Goal: Contribute content: Add original content to the website for others to see

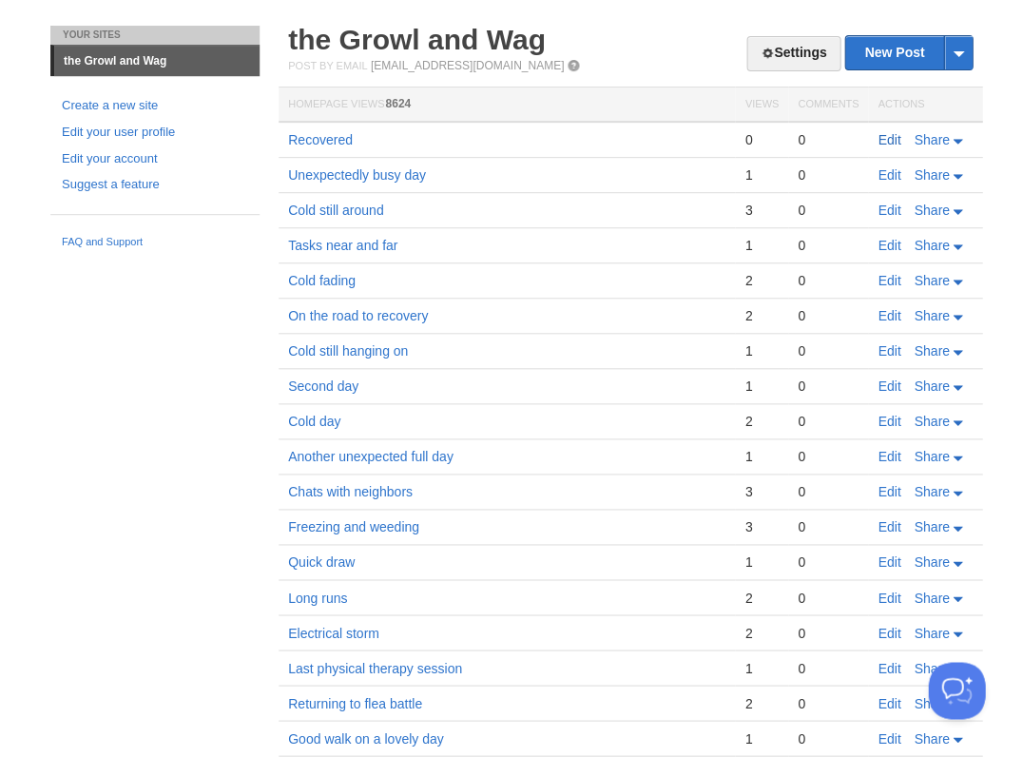
click at [886, 143] on link "Edit" at bounding box center [889, 139] width 23 height 15
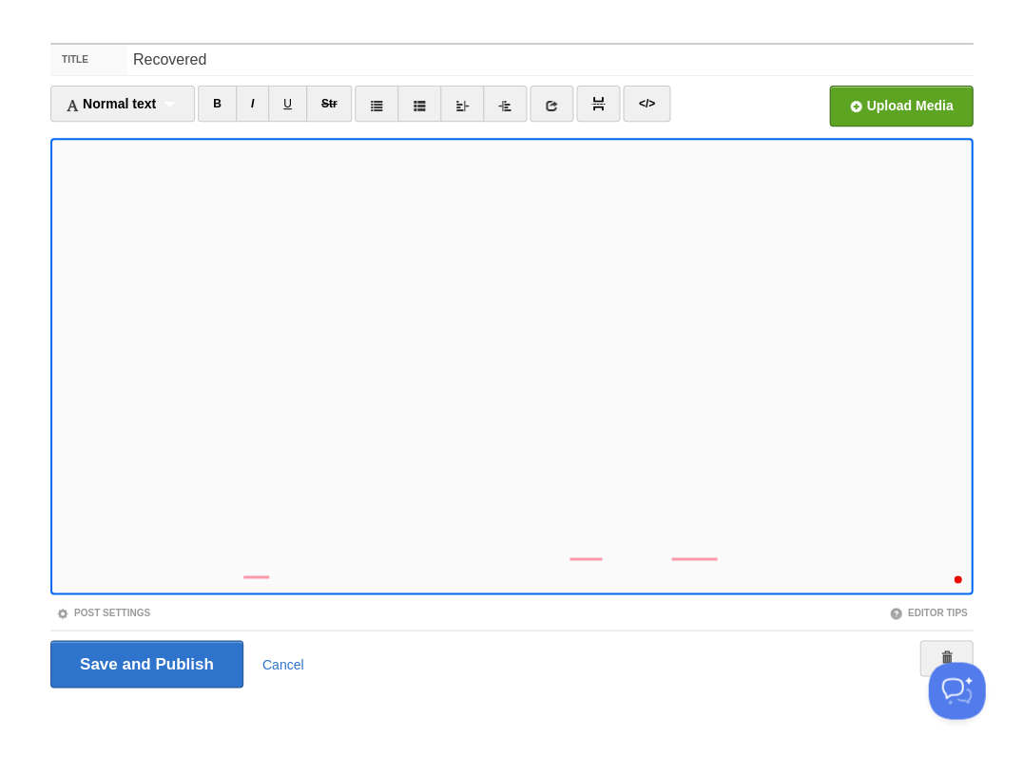
scroll to position [577, 0]
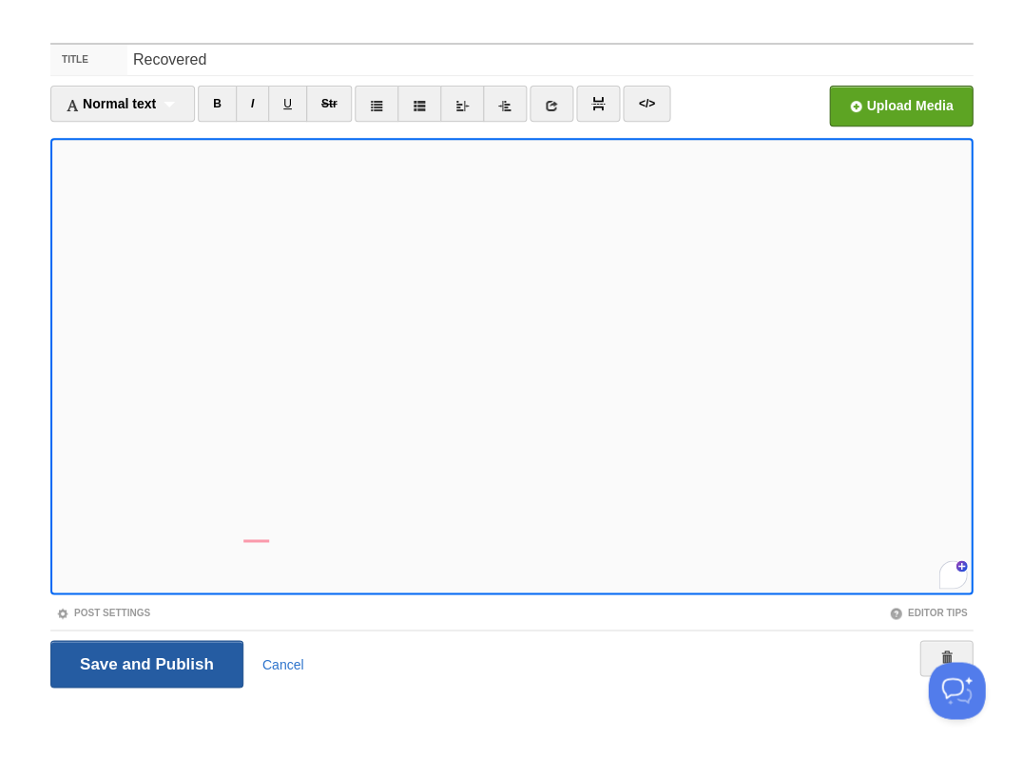
click at [145, 662] on input "Save and Publish" at bounding box center [146, 664] width 193 height 48
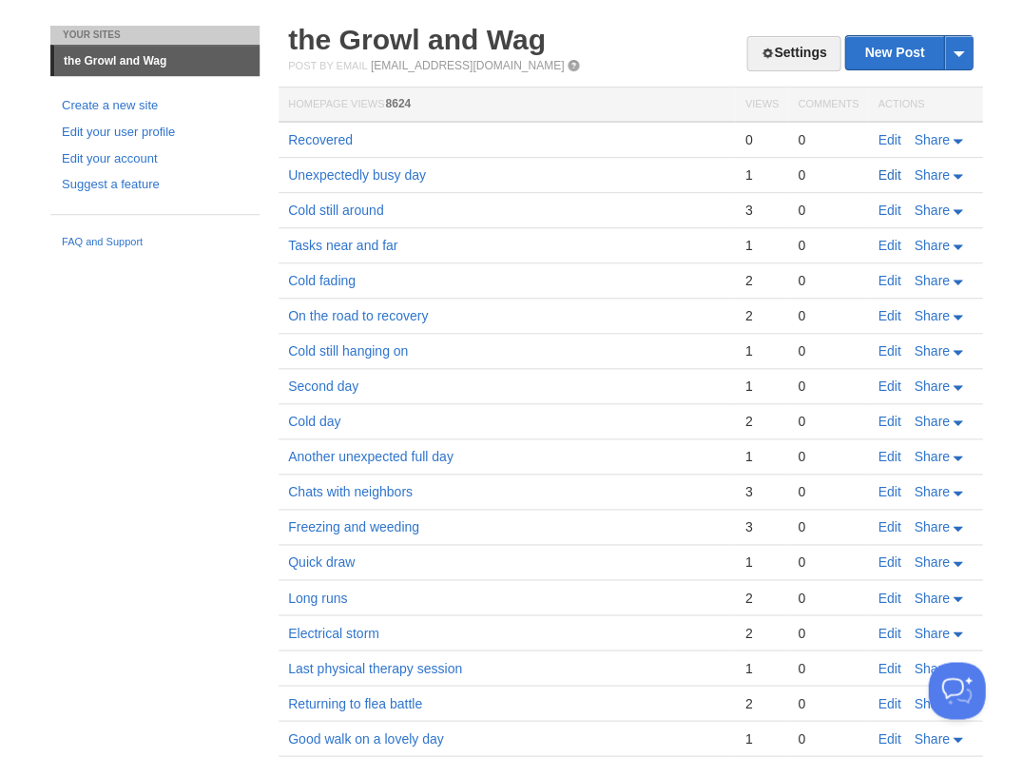
click at [879, 208] on link "Edit" at bounding box center [889, 210] width 23 height 15
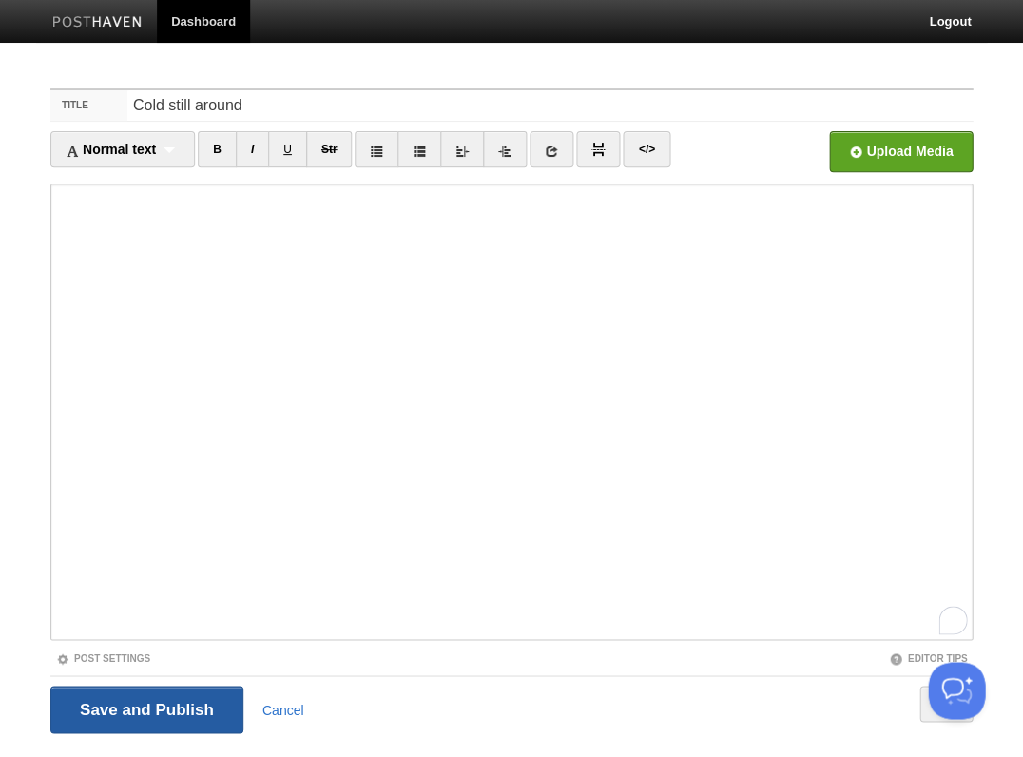
click at [147, 711] on input "Save and Publish" at bounding box center [146, 710] width 193 height 48
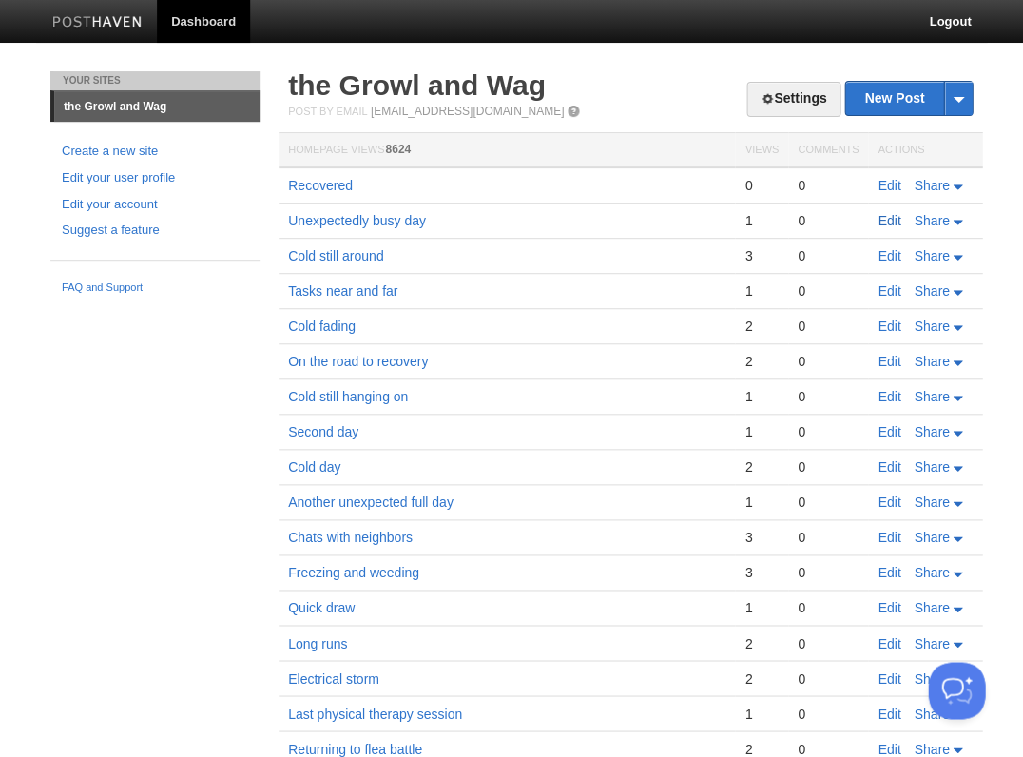
click at [892, 217] on link "Edit" at bounding box center [889, 220] width 23 height 15
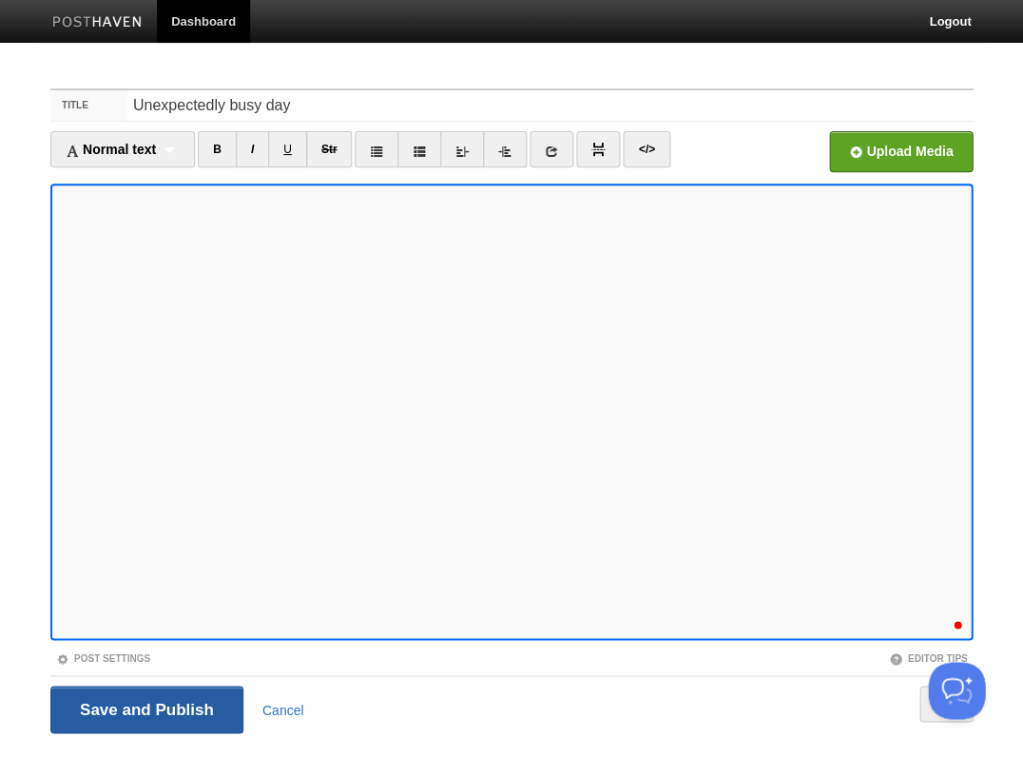
click at [145, 708] on input "Save and Publish" at bounding box center [146, 710] width 193 height 48
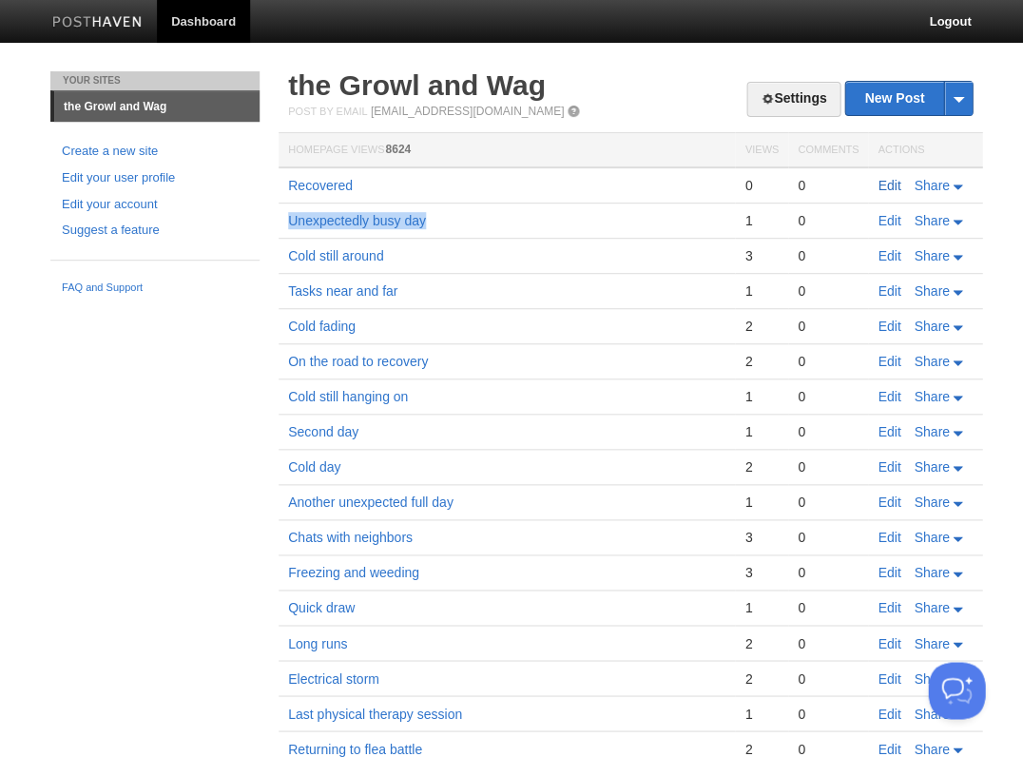
click at [886, 185] on link "Edit" at bounding box center [889, 185] width 23 height 15
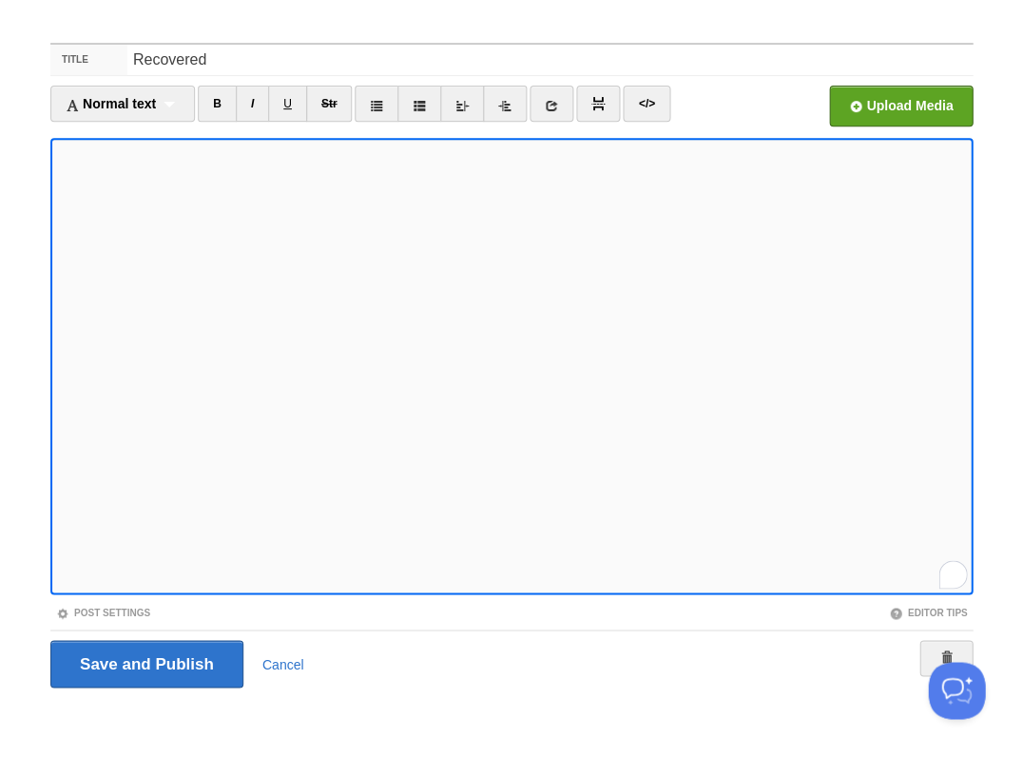
scroll to position [596, 0]
click at [145, 662] on input "Save and Publish" at bounding box center [146, 664] width 193 height 48
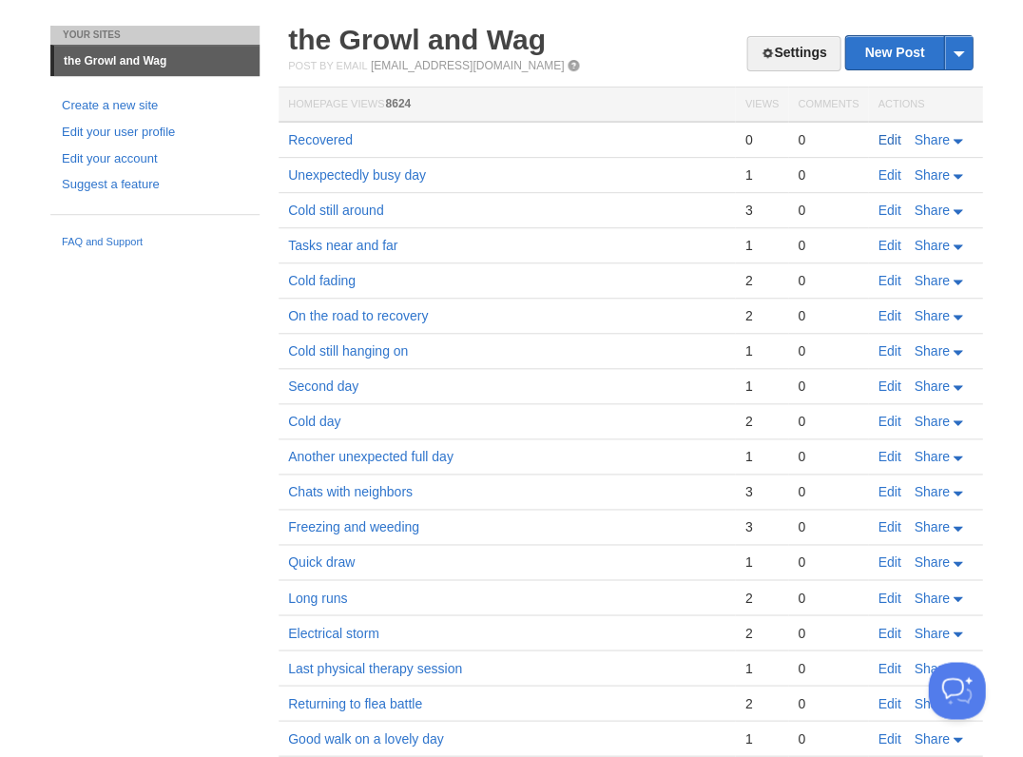
click at [886, 141] on link "Edit" at bounding box center [889, 139] width 23 height 15
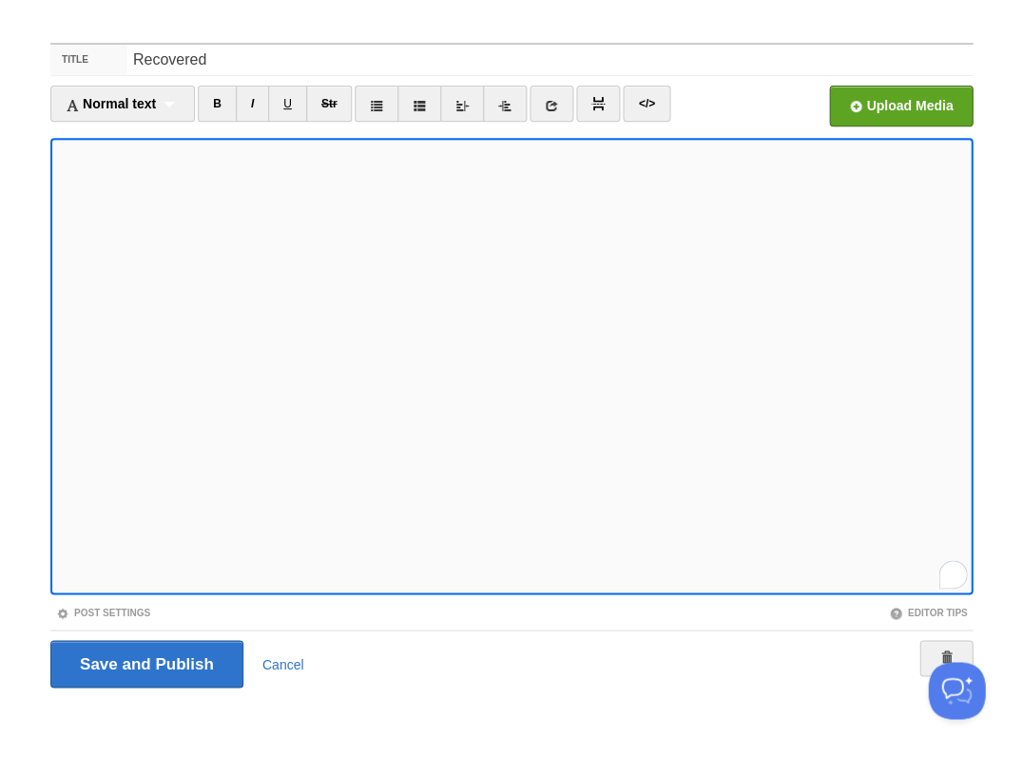
scroll to position [596, 0]
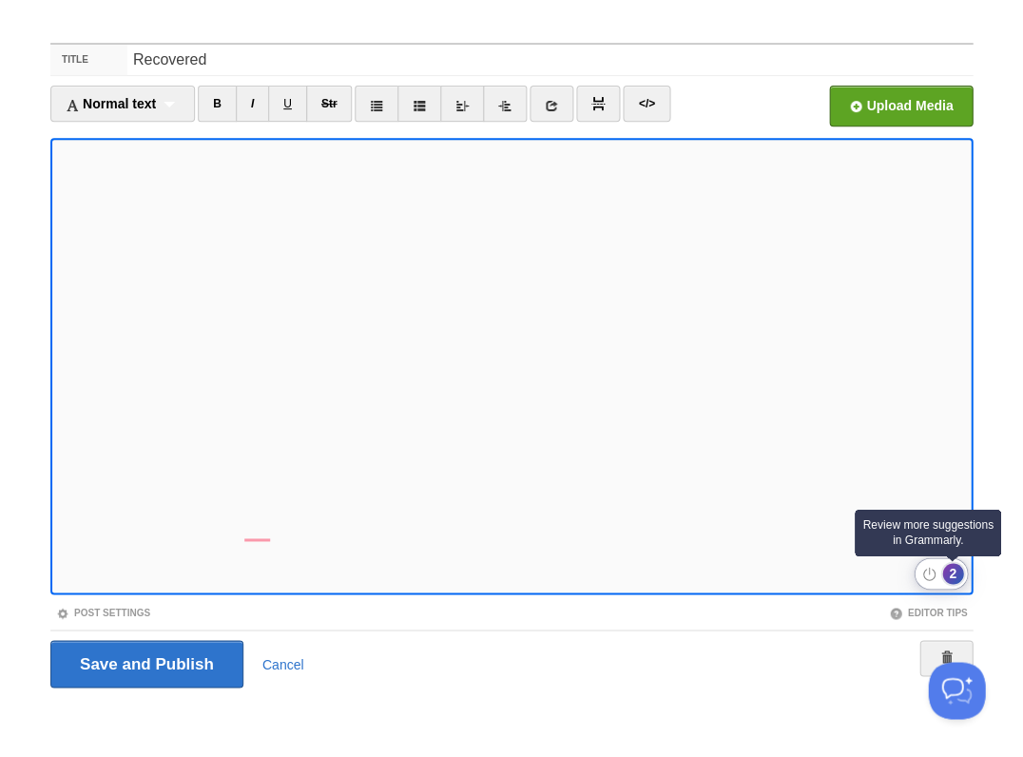
click at [955, 571] on div "2" at bounding box center [953, 573] width 21 height 21
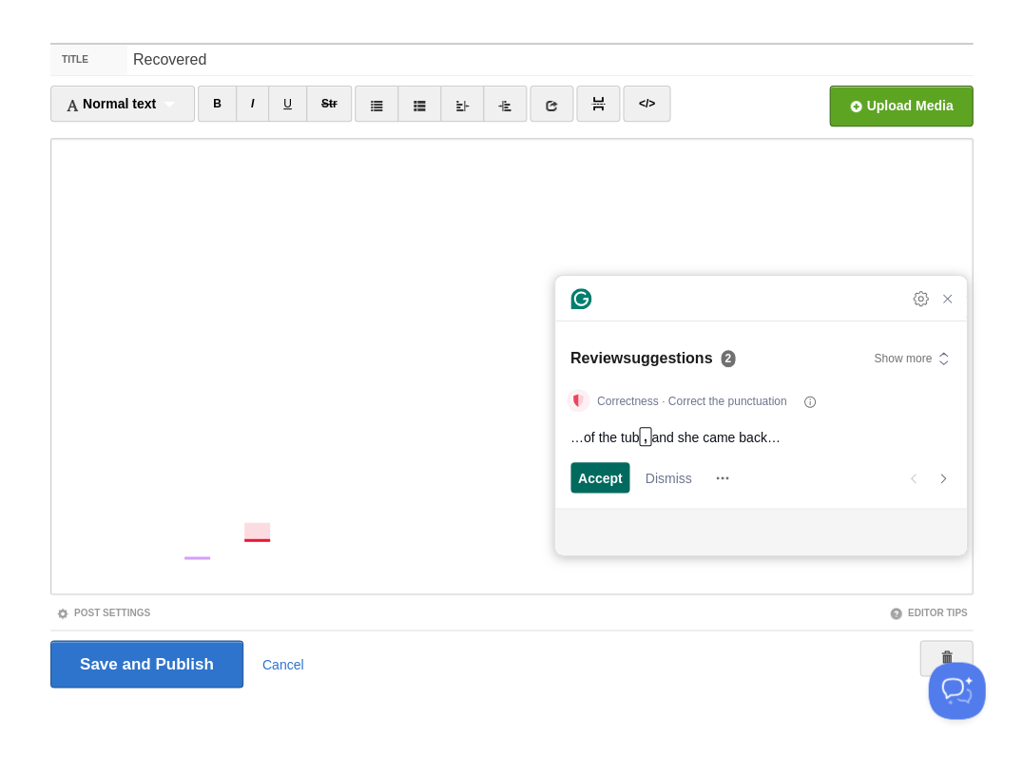
click at [586, 476] on span "Accept" at bounding box center [600, 478] width 45 height 20
click at [614, 476] on span "Accept" at bounding box center [600, 478] width 45 height 20
click at [601, 478] on span "Accept" at bounding box center [600, 478] width 45 height 20
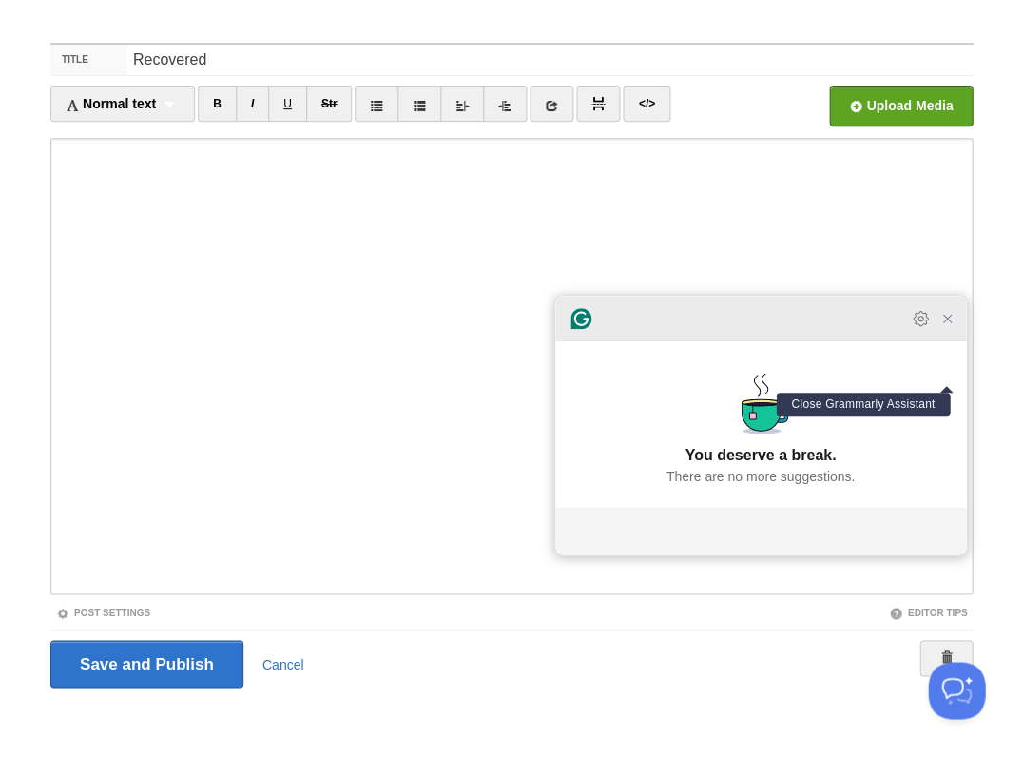
click at [948, 326] on icon "Close Grammarly Assistant" at bounding box center [947, 318] width 15 height 15
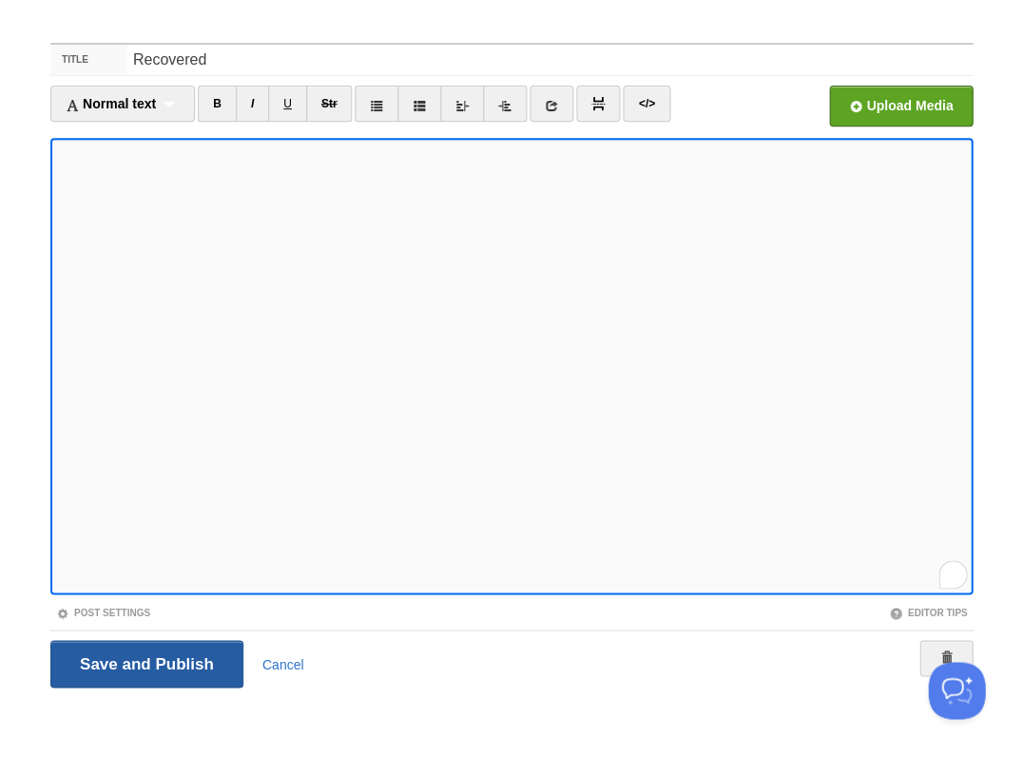
click at [145, 662] on input "Save and Publish" at bounding box center [146, 664] width 193 height 48
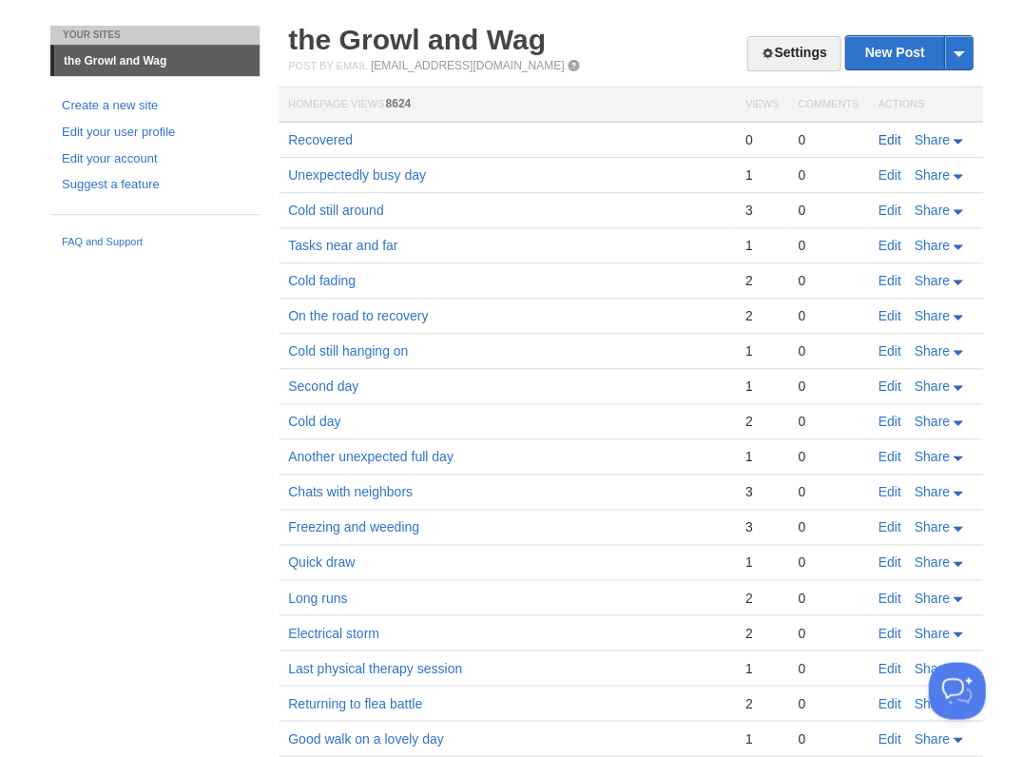
click at [892, 145] on link "Edit" at bounding box center [889, 139] width 23 height 15
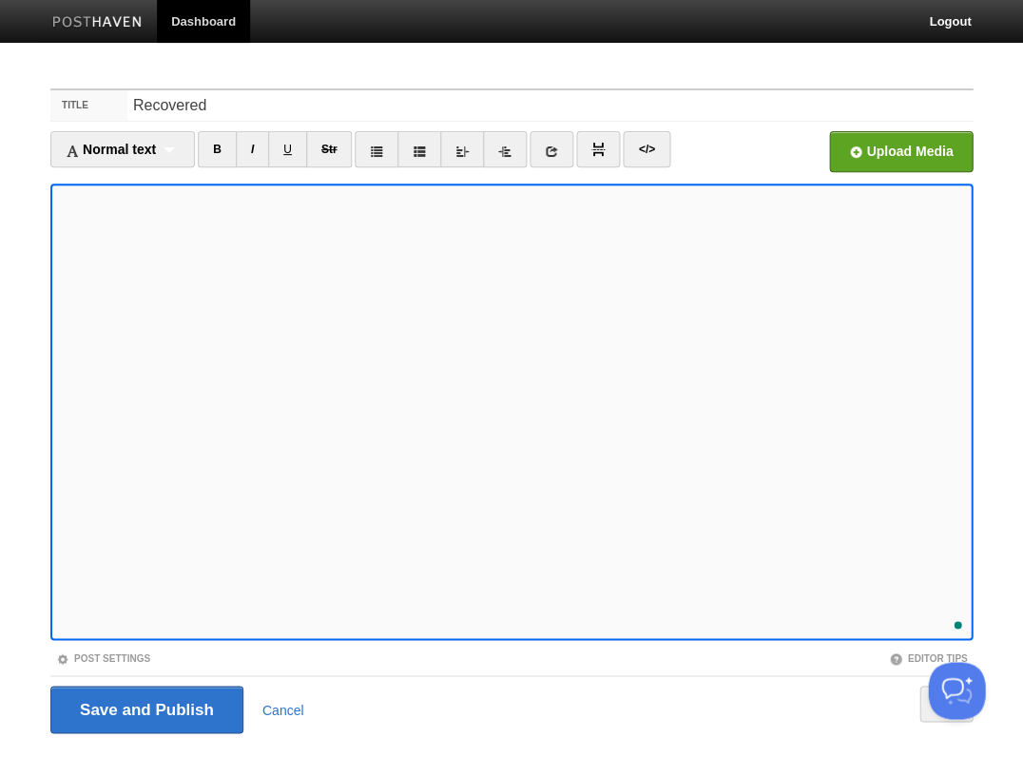
scroll to position [596, 0]
click at [145, 708] on input "Save and Publish" at bounding box center [146, 710] width 193 height 48
